Goal: Task Accomplishment & Management: Manage account settings

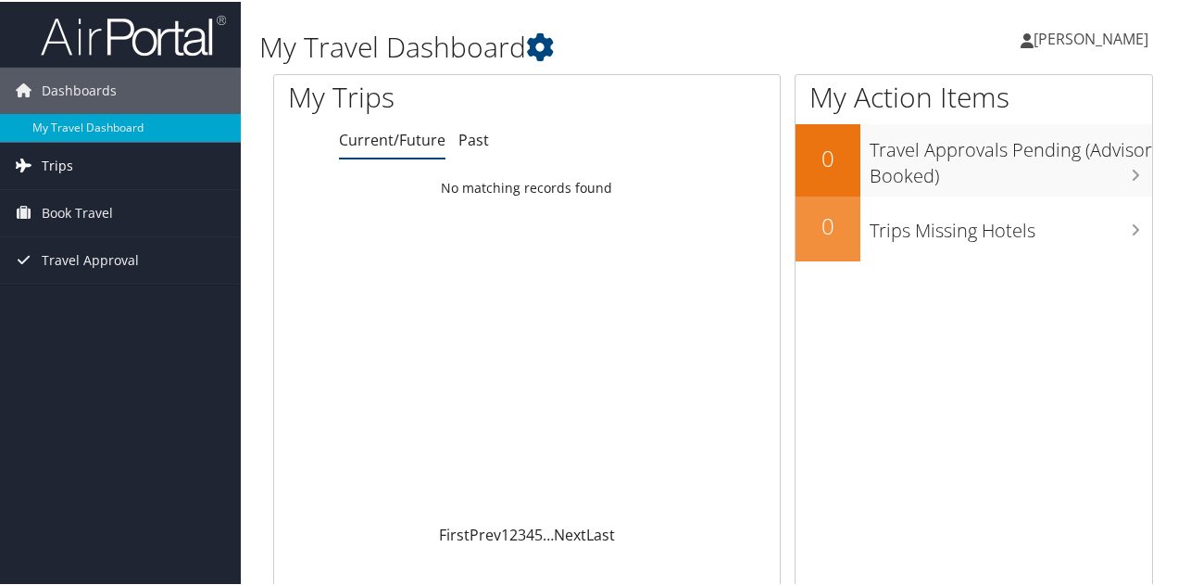
click at [63, 164] on span "Trips" at bounding box center [57, 164] width 31 height 46
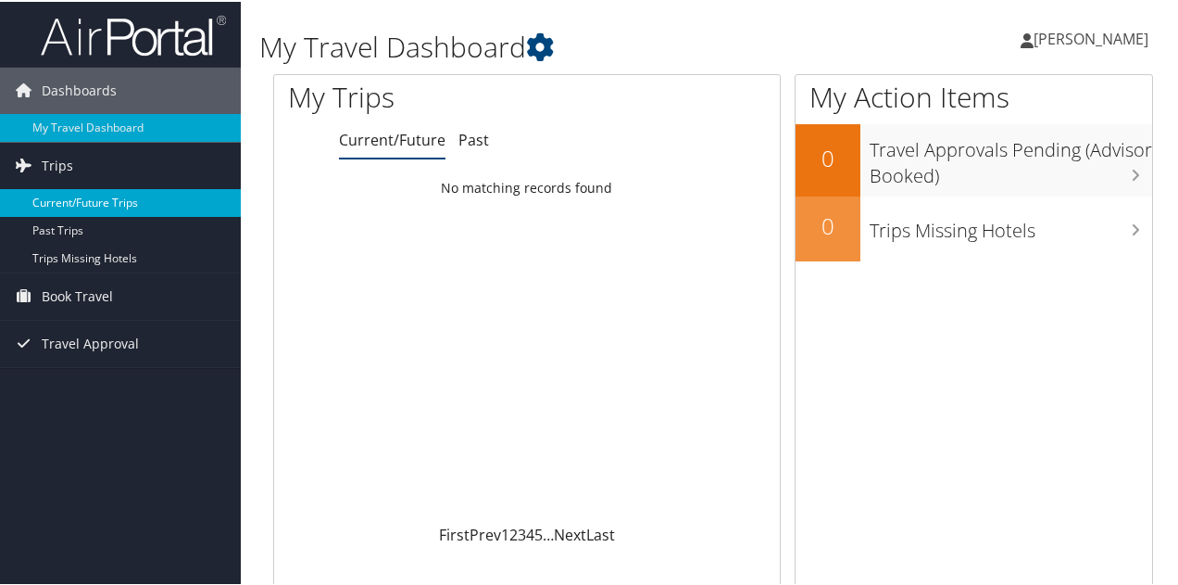
click at [85, 195] on link "Current/Future Trips" at bounding box center [120, 201] width 241 height 28
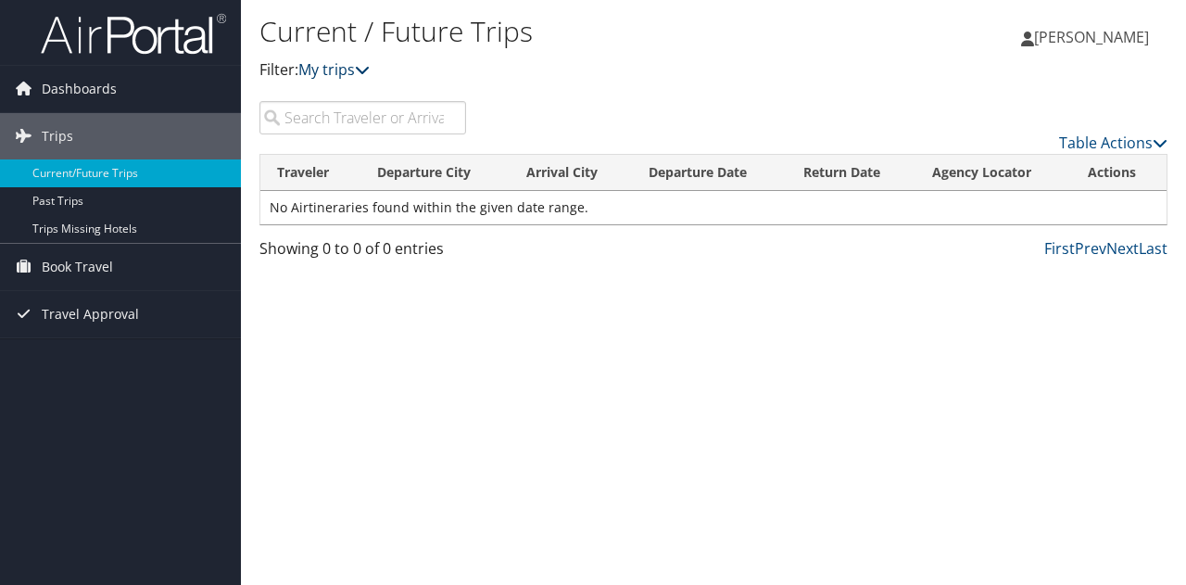
click at [353, 69] on link "My trips" at bounding box center [333, 69] width 71 height 20
click at [503, 84] on div "Current / Future Trips Filter: My trips" at bounding box center [561, 55] width 605 height 92
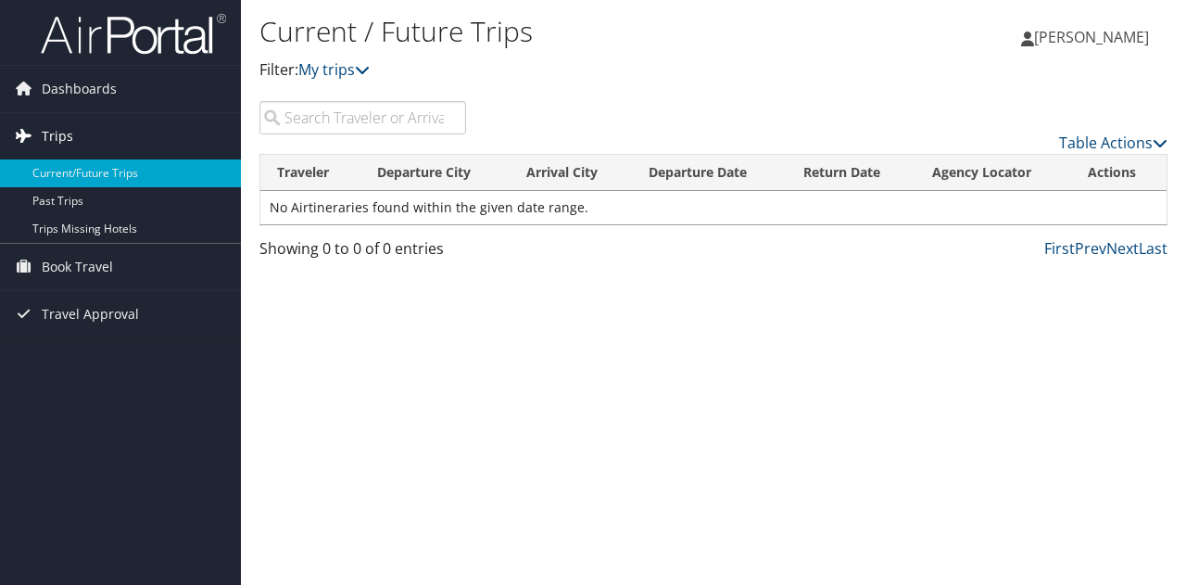
click at [104, 137] on link "Trips" at bounding box center [120, 136] width 241 height 46
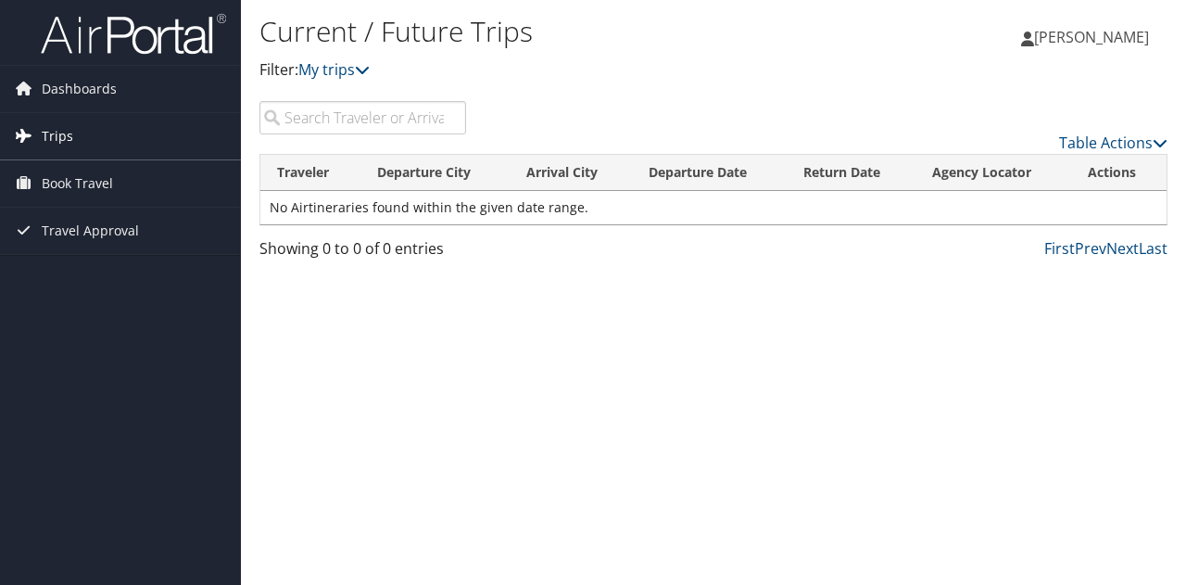
click at [59, 129] on span "Trips" at bounding box center [57, 136] width 31 height 46
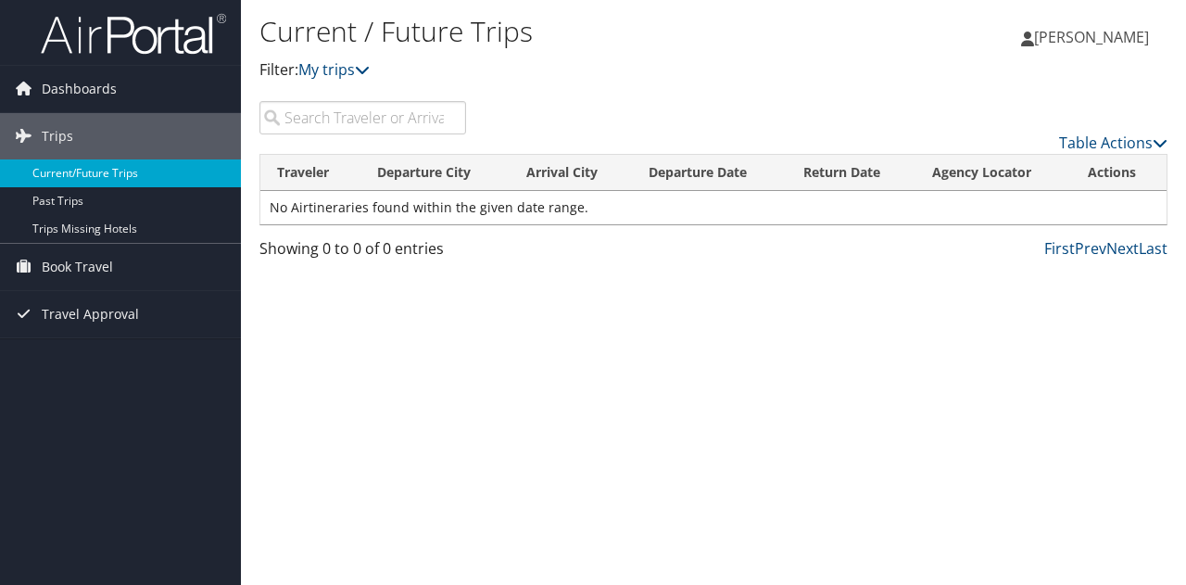
click at [110, 173] on link "Current/Future Trips" at bounding box center [120, 173] width 241 height 28
click at [86, 92] on span "Dashboards" at bounding box center [79, 89] width 75 height 46
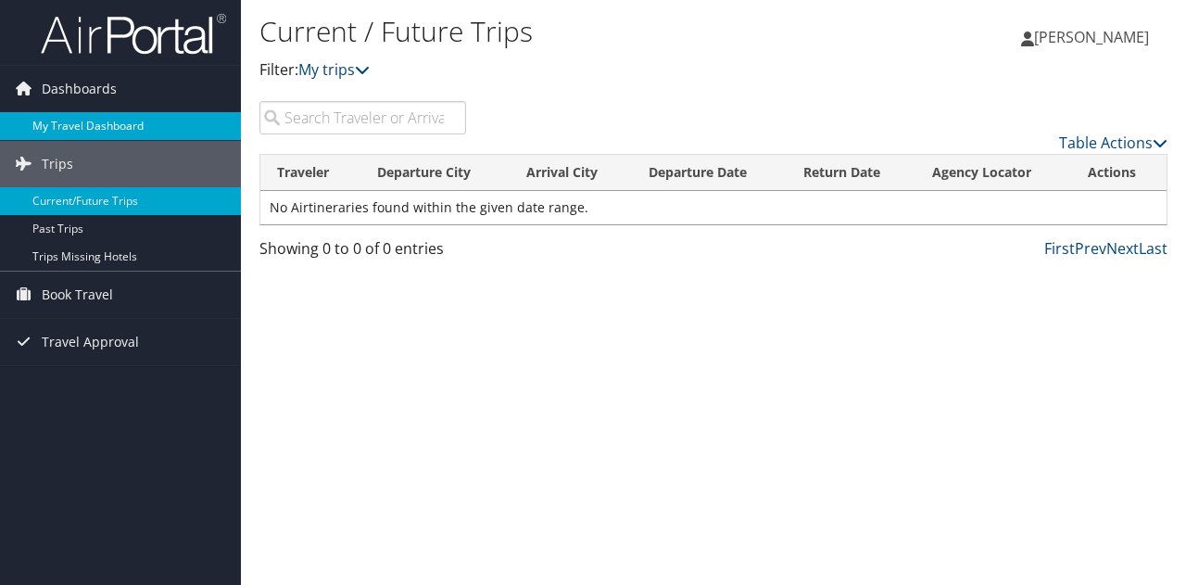
click at [98, 132] on link "My Travel Dashboard" at bounding box center [120, 126] width 241 height 28
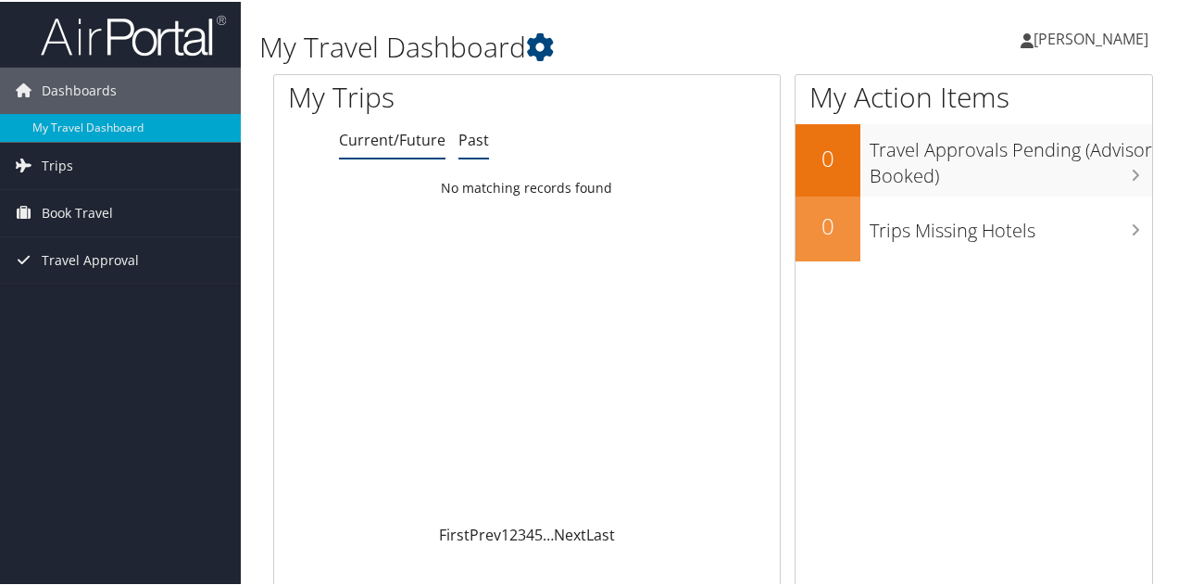
click at [472, 134] on link "Past" at bounding box center [474, 138] width 31 height 20
click at [46, 159] on span "Trips" at bounding box center [57, 164] width 31 height 46
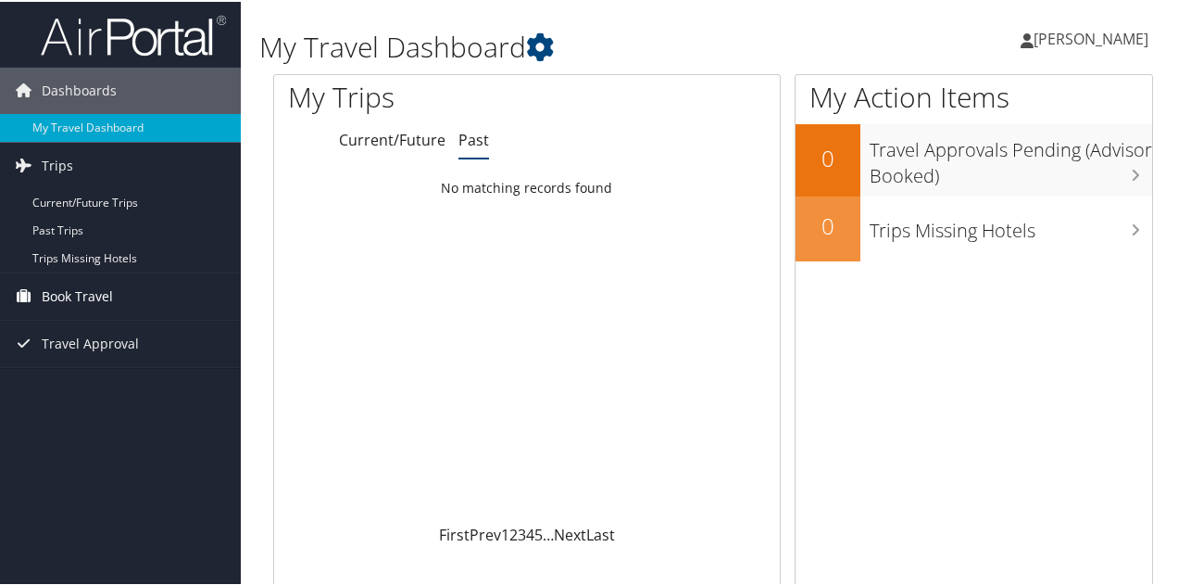
click at [89, 303] on span "Book Travel" at bounding box center [77, 294] width 71 height 46
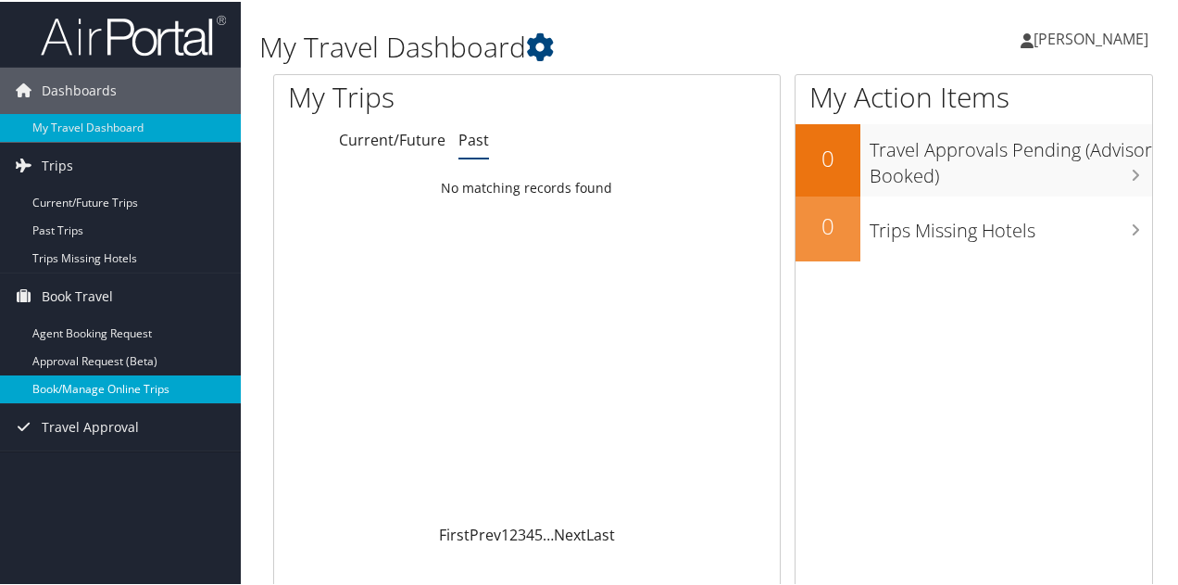
click at [97, 385] on link "Book/Manage Online Trips" at bounding box center [120, 387] width 241 height 28
